Goal: Task Accomplishment & Management: Manage account settings

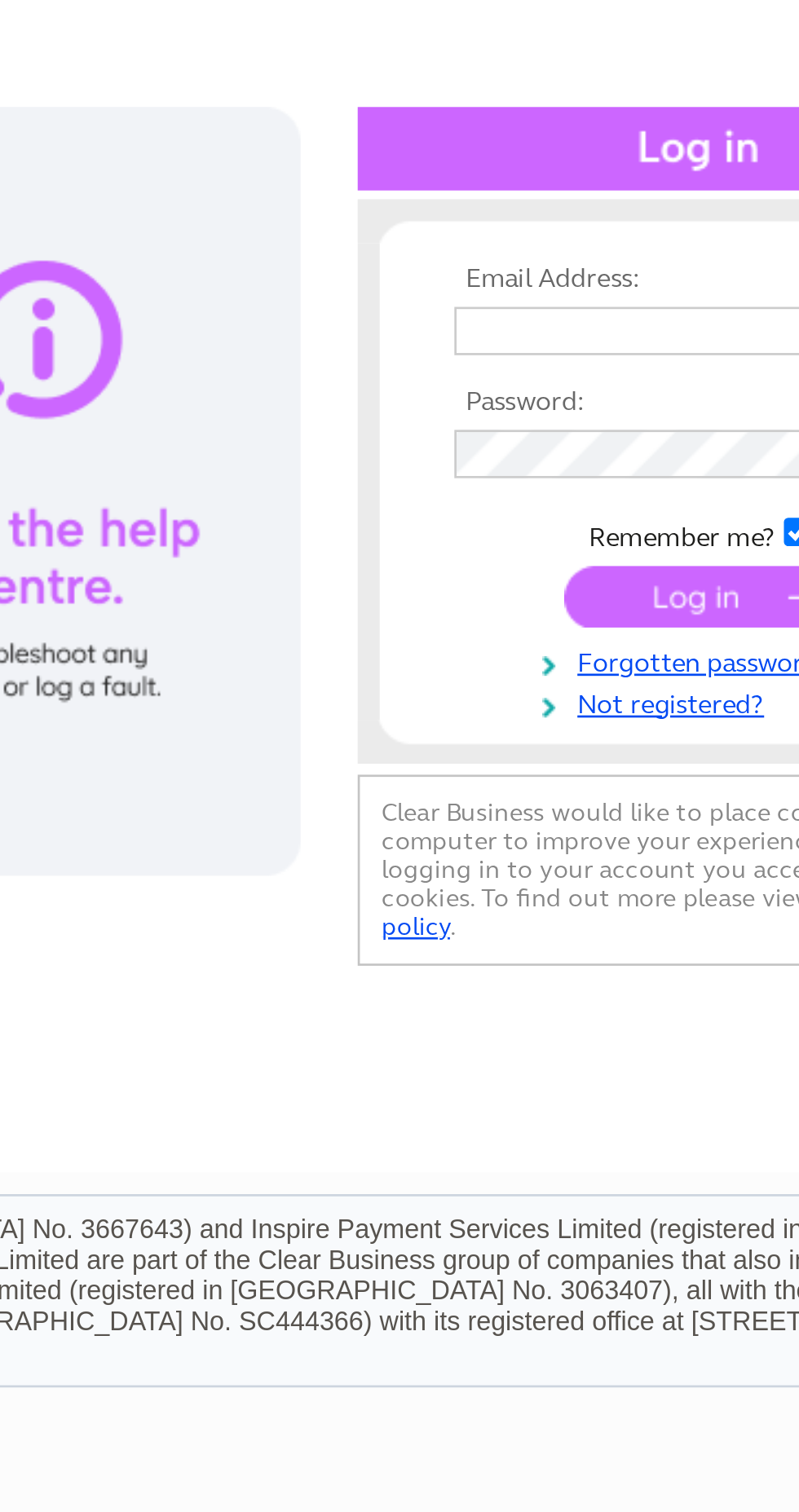
click at [629, 269] on input "text" at bounding box center [657, 266] width 168 height 18
type input "[EMAIL_ADDRESS][DOMAIN_NAME]"
click at [614, 354] on input "submit" at bounding box center [664, 365] width 100 height 23
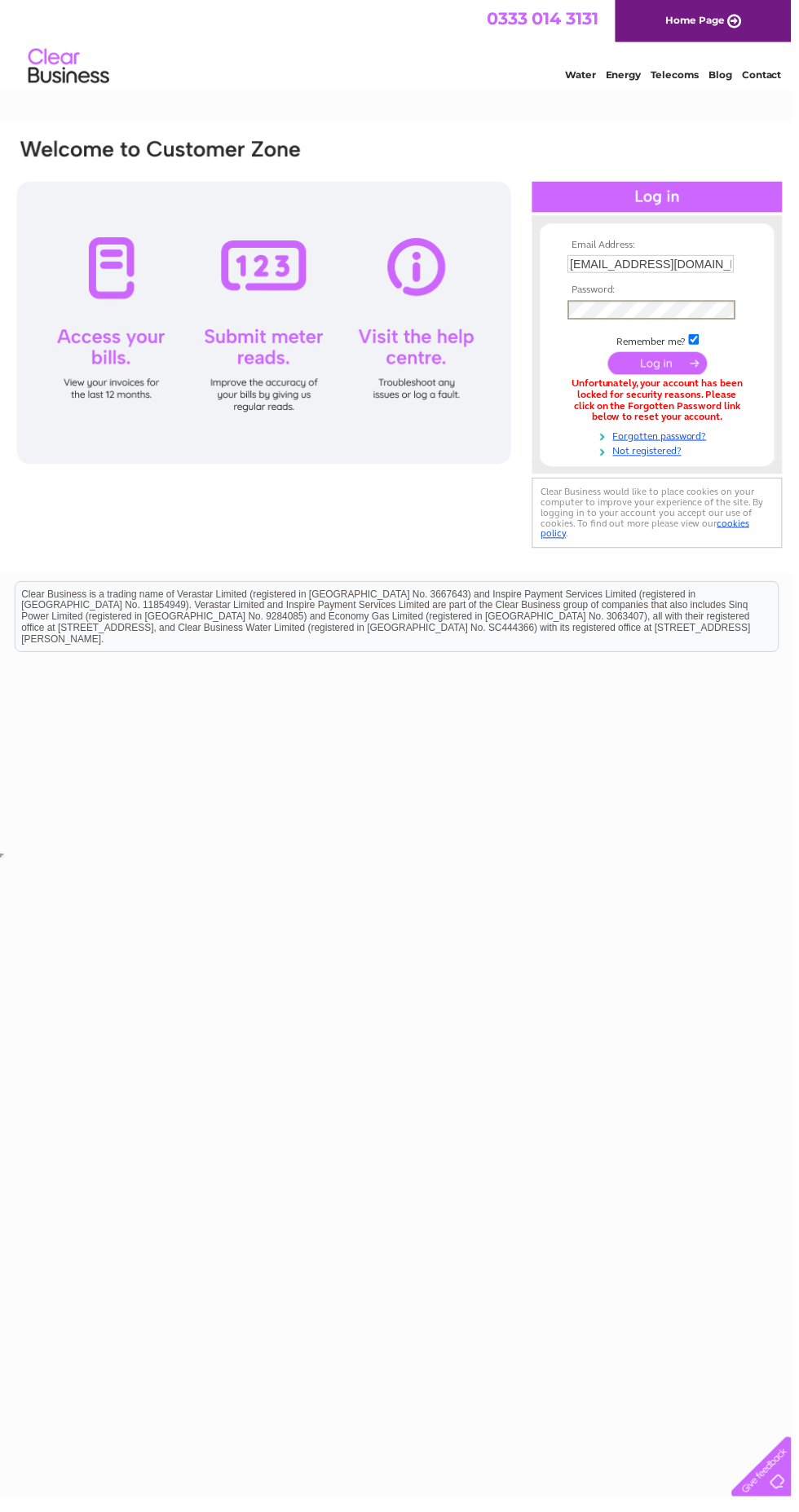
click at [678, 264] on input "[EMAIL_ADDRESS][DOMAIN_NAME]" at bounding box center [657, 266] width 168 height 18
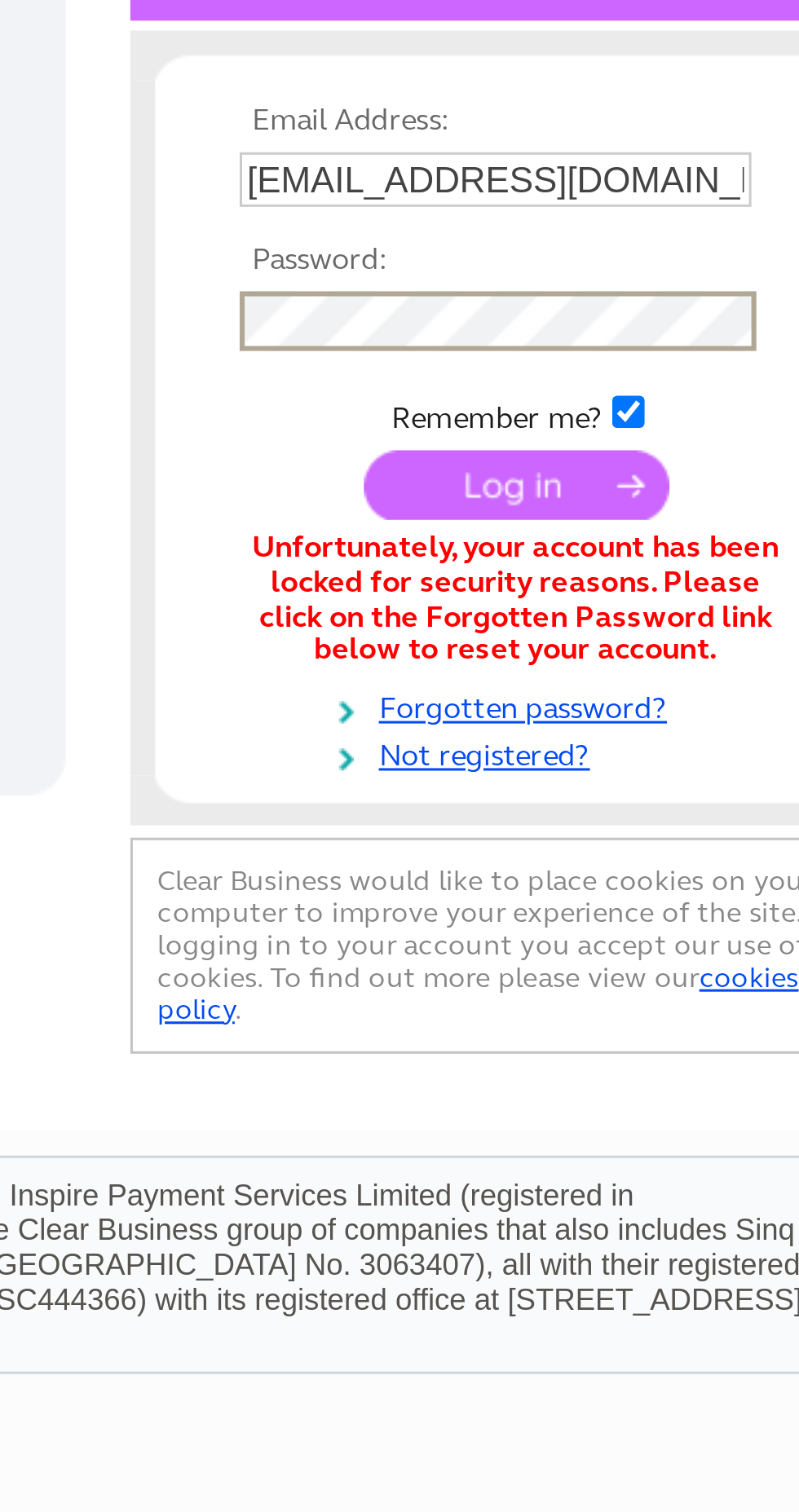
click at [670, 372] on input "submit" at bounding box center [664, 366] width 100 height 23
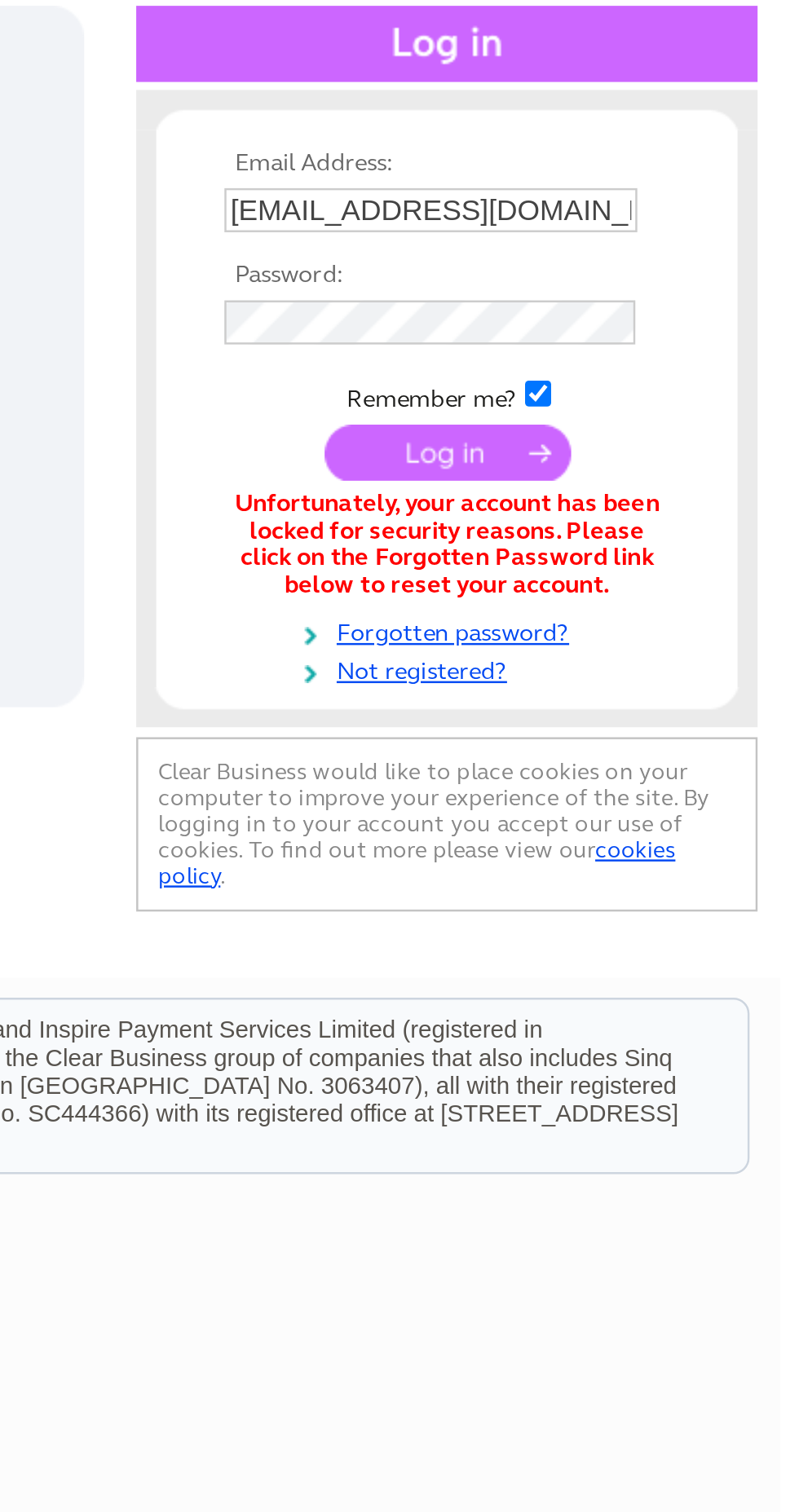
click at [719, 270] on input "[EMAIL_ADDRESS][DOMAIN_NAME]" at bounding box center [657, 266] width 168 height 18
type input "[EMAIL_ADDRESS][DOMAIN_NAME]"
click at [614, 354] on input "submit" at bounding box center [664, 365] width 100 height 23
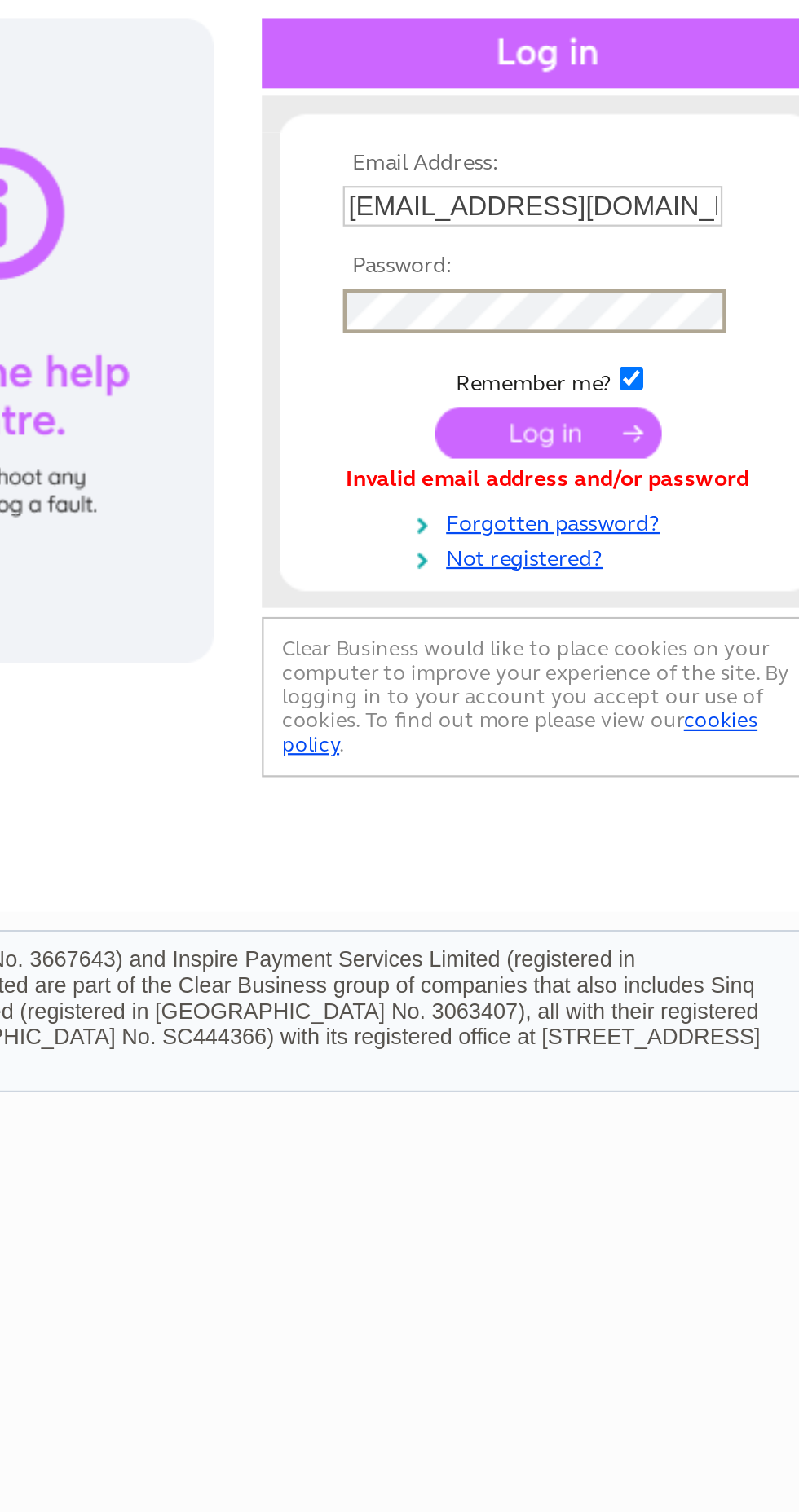
click at [675, 368] on input "submit" at bounding box center [664, 366] width 100 height 23
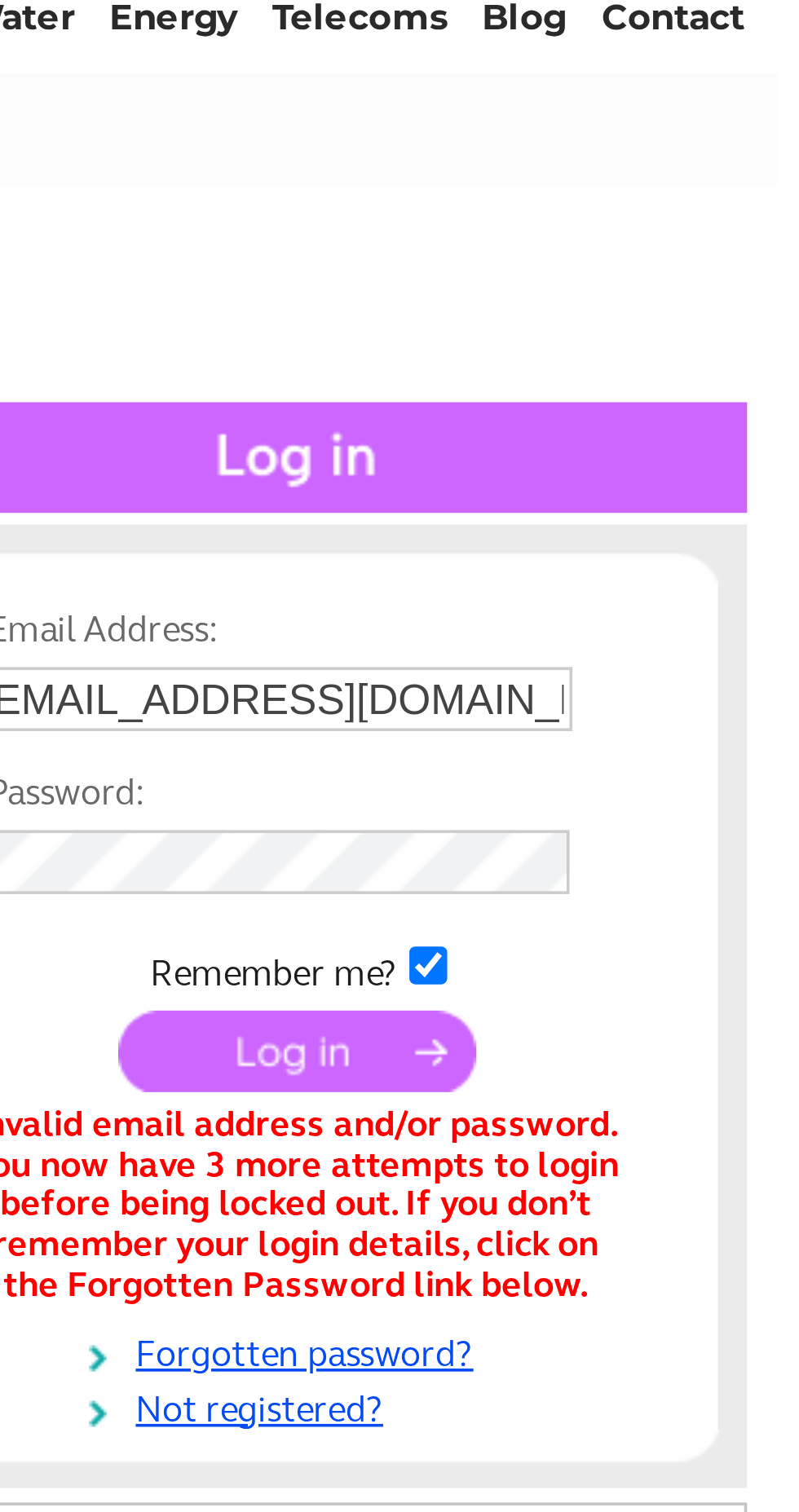
click at [721, 264] on input "[EMAIL_ADDRESS][DOMAIN_NAME]" at bounding box center [657, 266] width 168 height 18
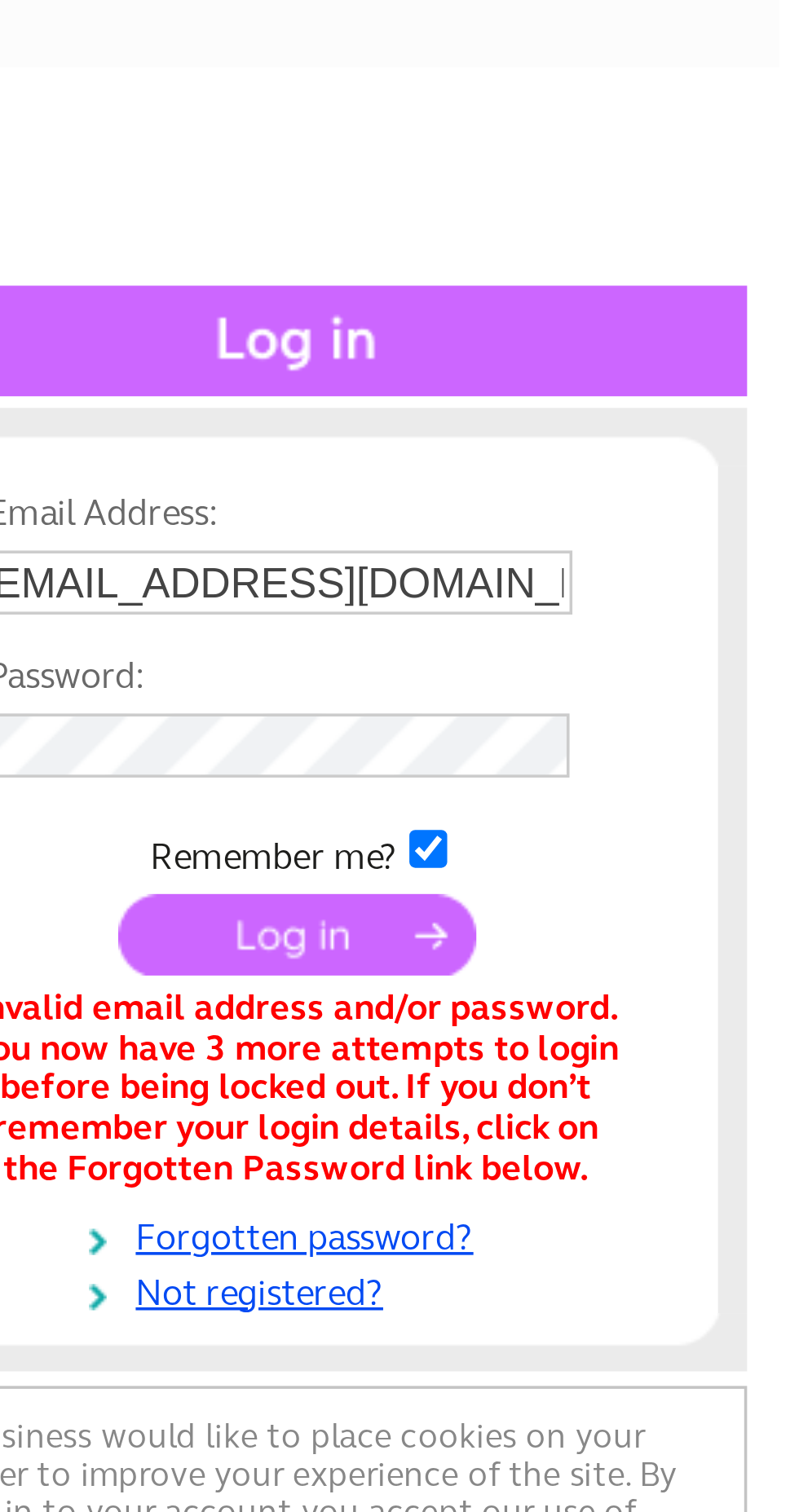
type input "[EMAIL_ADDRESS][DOMAIN_NAME]"
click at [614, 354] on input "submit" at bounding box center [664, 365] width 100 height 23
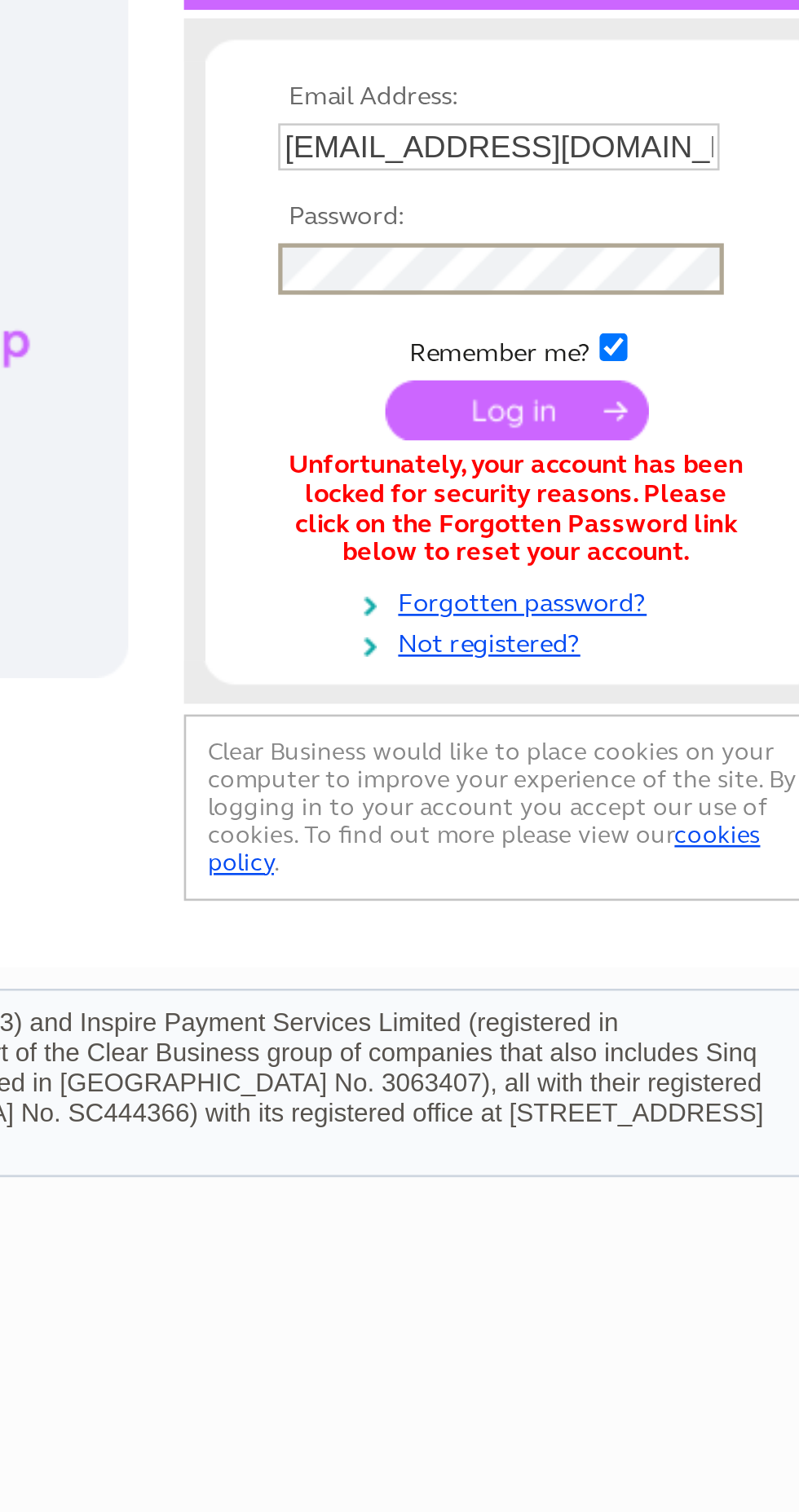
click at [671, 372] on input "submit" at bounding box center [664, 366] width 100 height 23
click at [677, 370] on input "submit" at bounding box center [664, 366] width 100 height 23
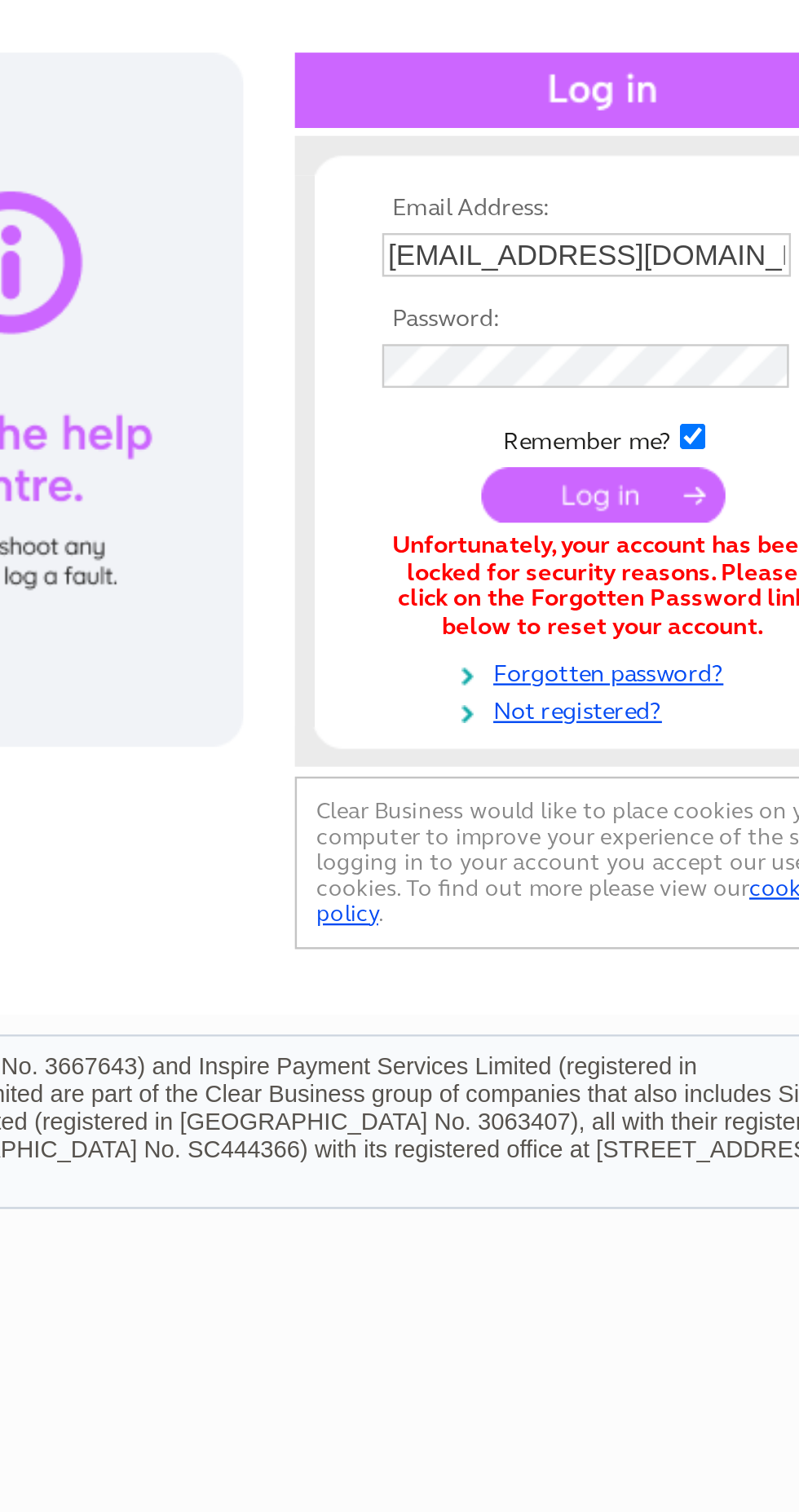
click at [721, 269] on input "frances8853@hotmail.com" at bounding box center [657, 266] width 168 height 18
type input "frances8853@hotmail.co.uk"
click at [614, 354] on input "submit" at bounding box center [664, 365] width 100 height 23
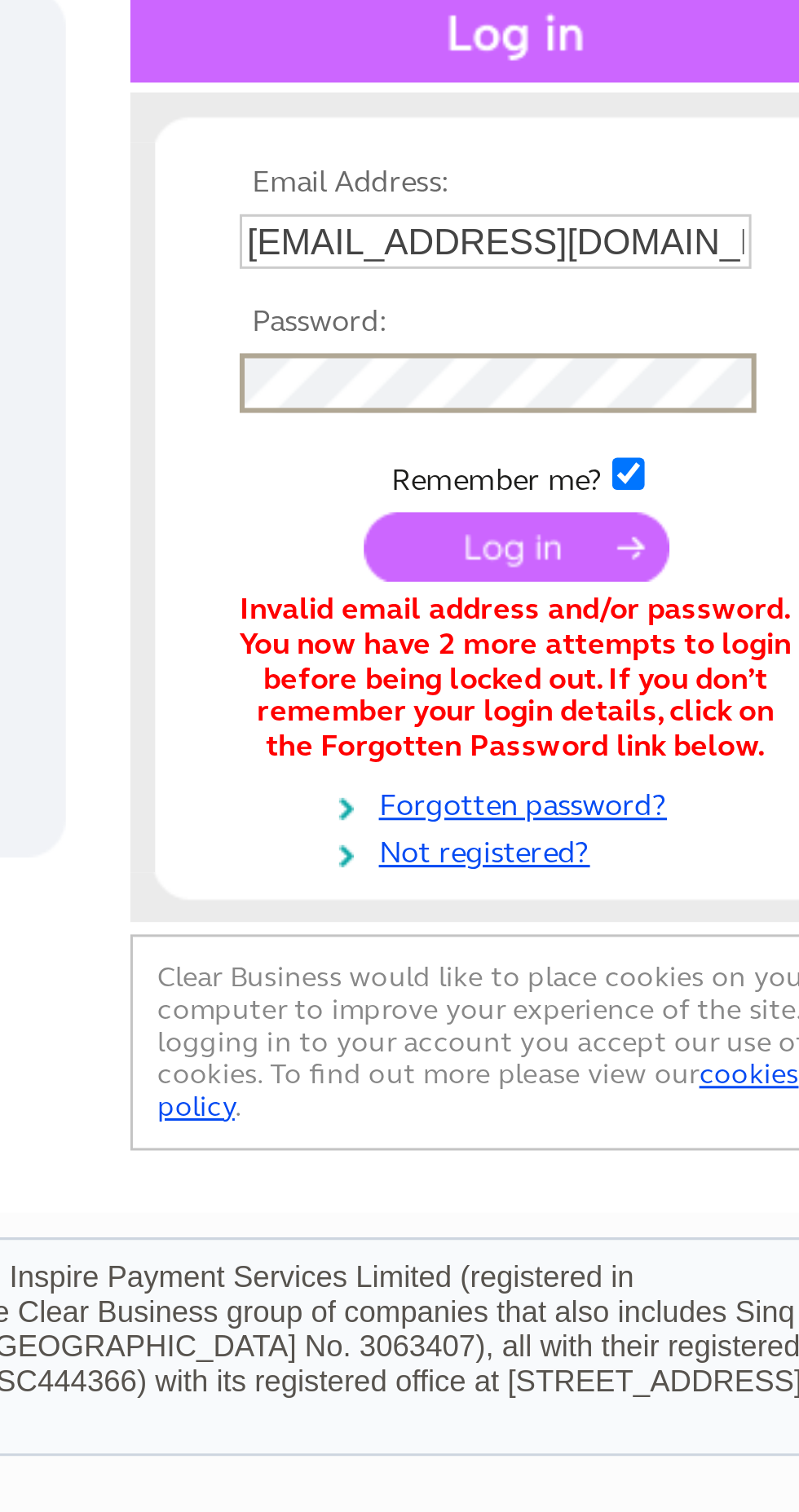
click at [677, 366] on input "submit" at bounding box center [664, 366] width 100 height 23
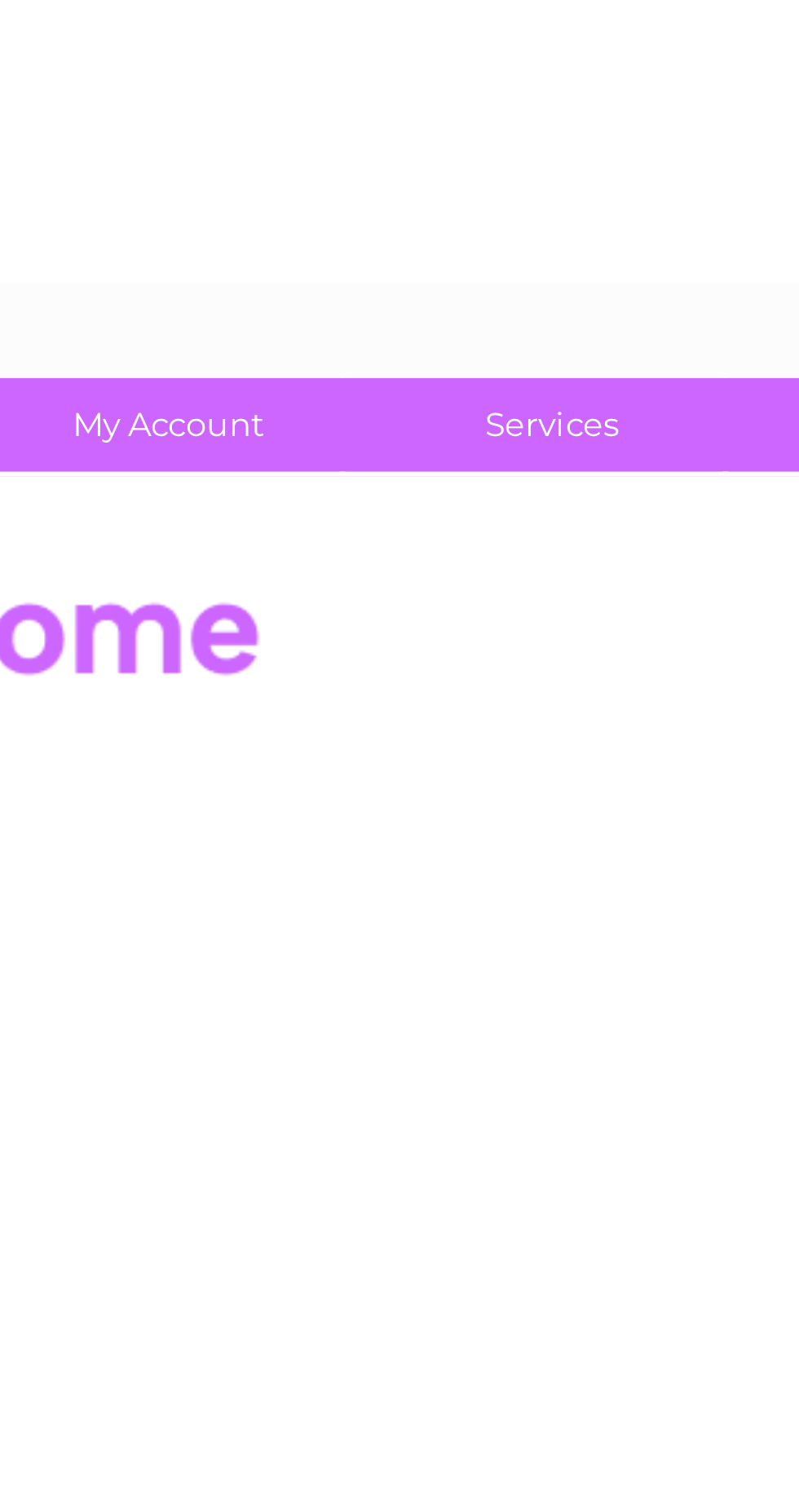
click at [342, 133] on link "Services" at bounding box center [339, 138] width 135 height 31
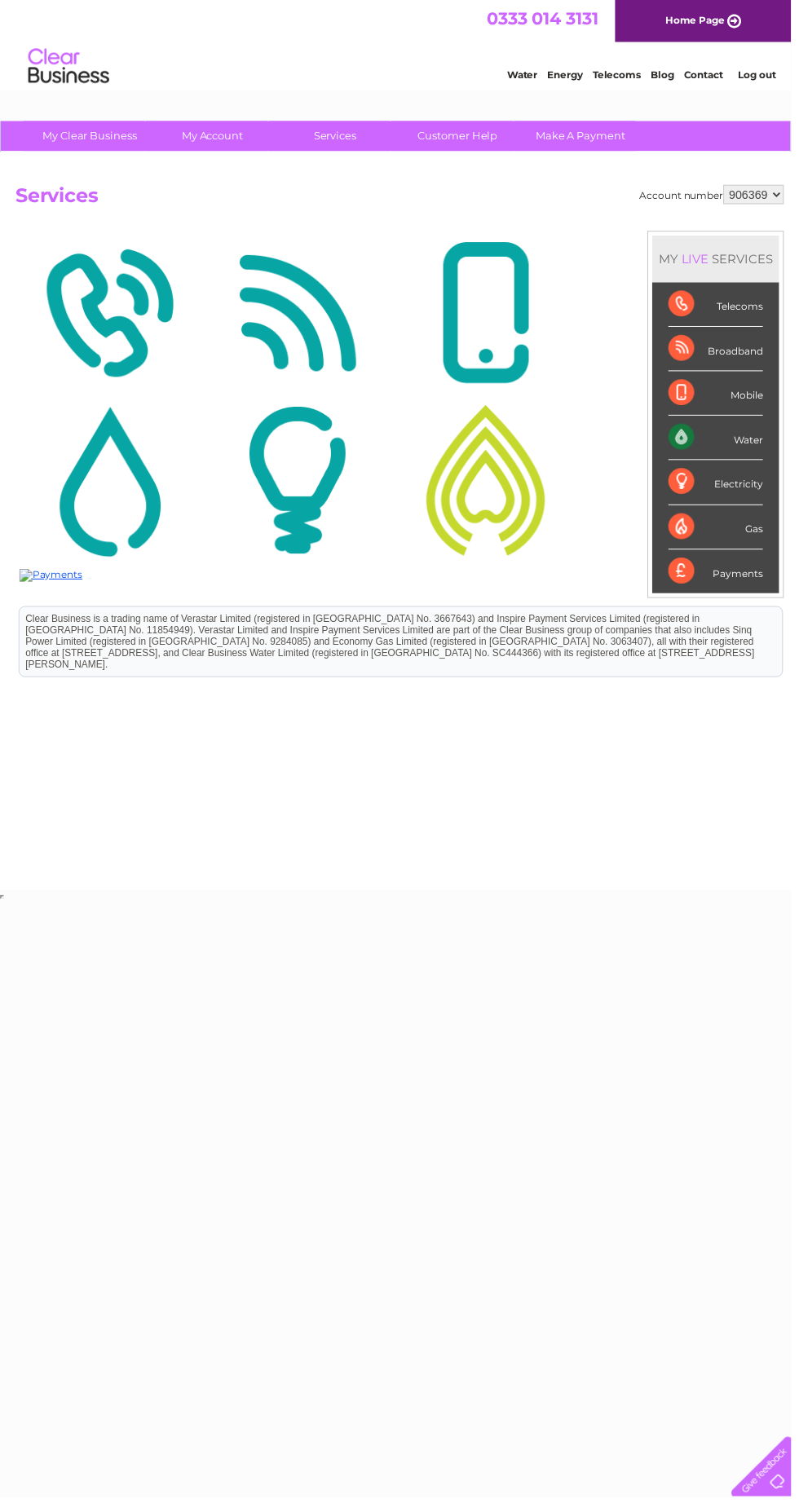
click at [339, 135] on link "Services" at bounding box center [339, 138] width 135 height 31
click at [235, 146] on link "My Account" at bounding box center [214, 138] width 135 height 31
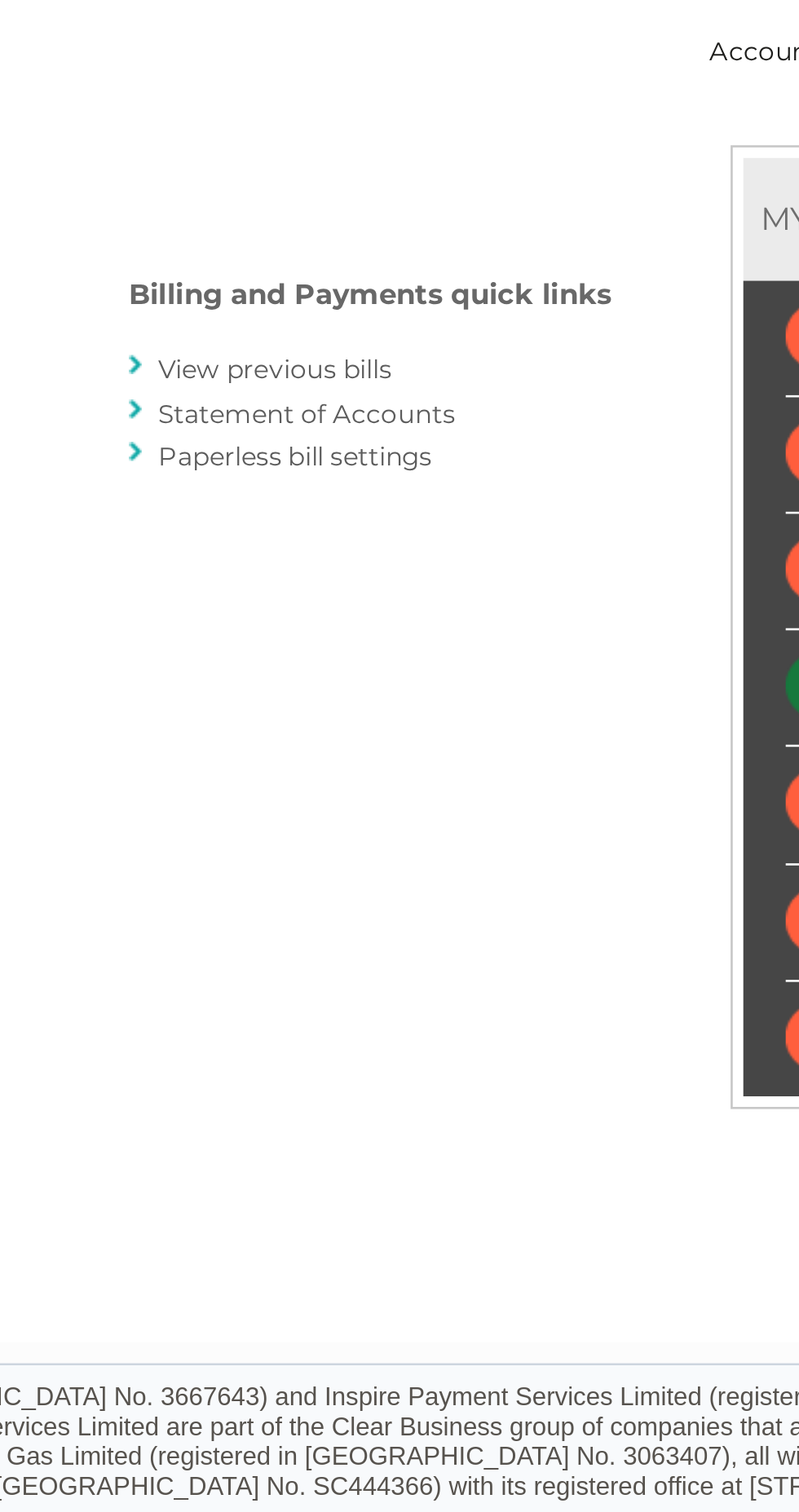
click at [499, 318] on link "View previous bills" at bounding box center [478, 318] width 90 height 12
